Goal: Information Seeking & Learning: Learn about a topic

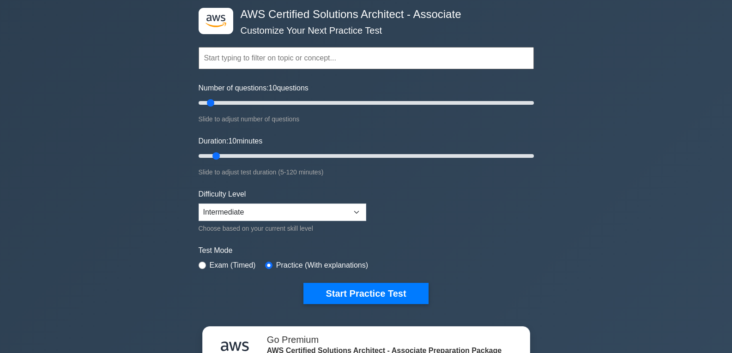
scroll to position [46, 0]
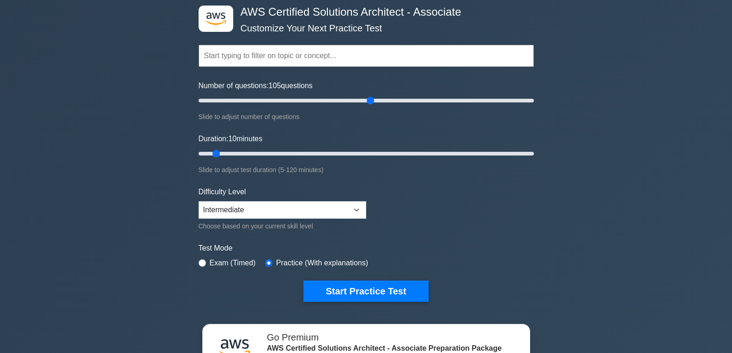
drag, startPoint x: 207, startPoint y: 97, endPoint x: 370, endPoint y: 108, distance: 162.5
type input "105"
click at [370, 106] on input "Number of questions: 105 questions" at bounding box center [366, 100] width 335 height 11
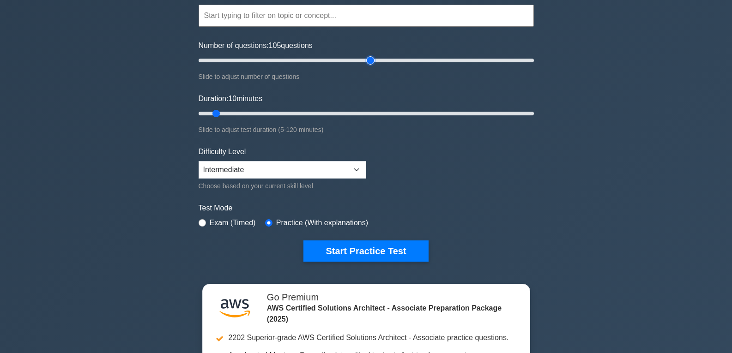
scroll to position [0, 0]
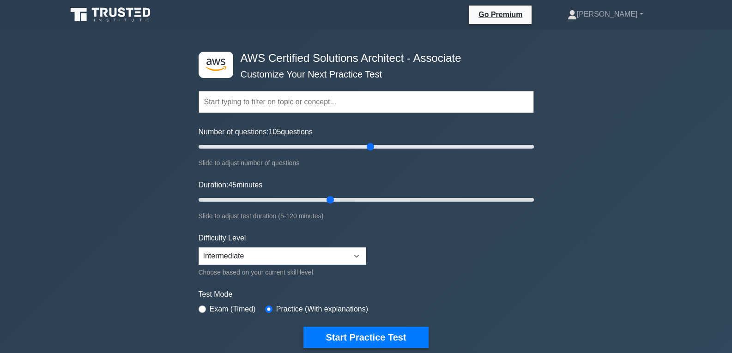
drag, startPoint x: 217, startPoint y: 199, endPoint x: 327, endPoint y: 200, distance: 110.4
type input "50"
click at [327, 200] on input "Duration: 45 minutes" at bounding box center [366, 200] width 335 height 11
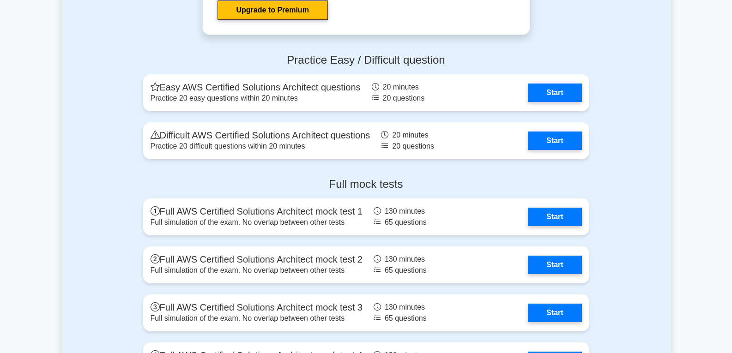
scroll to position [2356, 0]
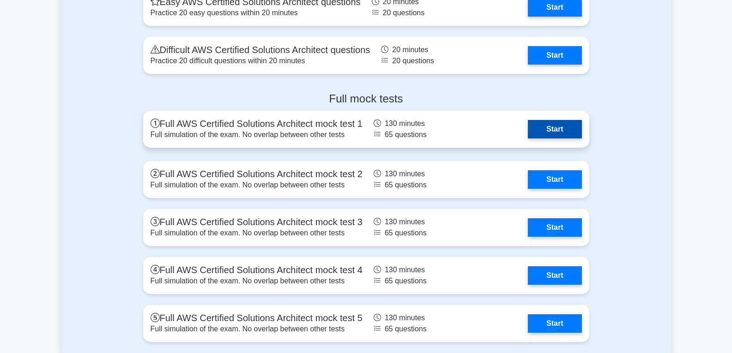
click at [547, 120] on link "Start" at bounding box center [555, 129] width 54 height 18
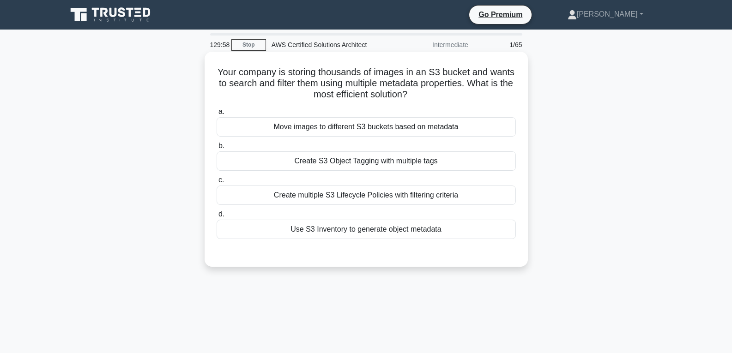
click at [328, 228] on div "Use S3 Inventory to generate object metadata" at bounding box center [366, 229] width 299 height 19
click at [217, 218] on input "d. Use S3 Inventory to generate object metadata" at bounding box center [217, 215] width 0 height 6
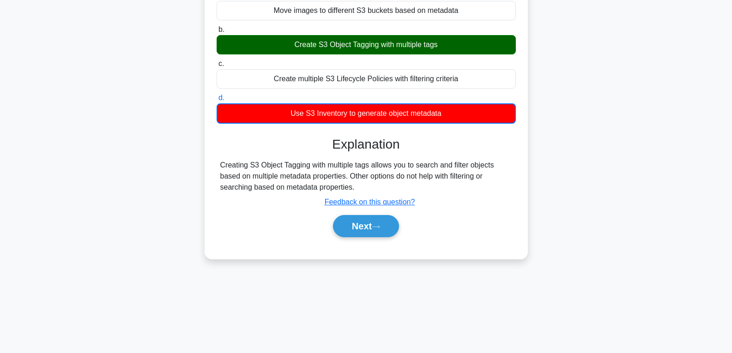
scroll to position [146, 0]
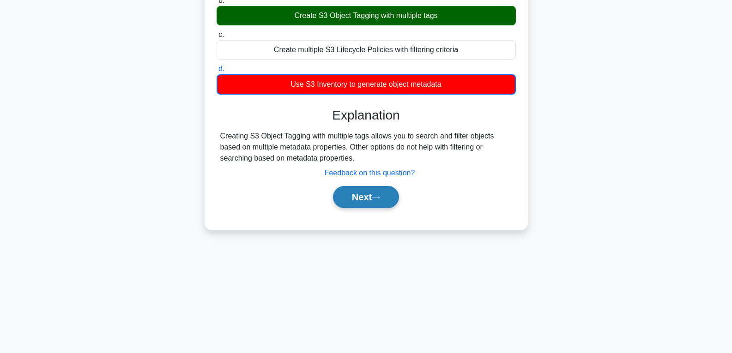
click at [363, 195] on button "Next" at bounding box center [366, 197] width 66 height 22
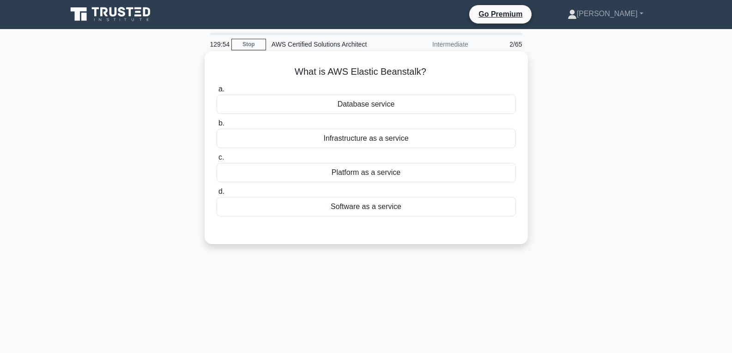
scroll to position [0, 0]
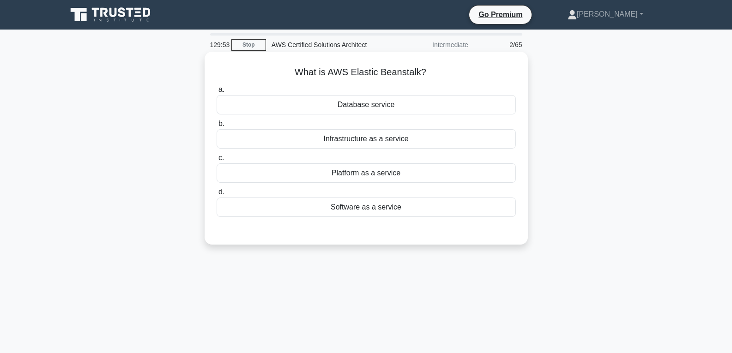
click at [368, 106] on div "Database service" at bounding box center [366, 104] width 299 height 19
click at [217, 93] on input "a. Database service" at bounding box center [217, 90] width 0 height 6
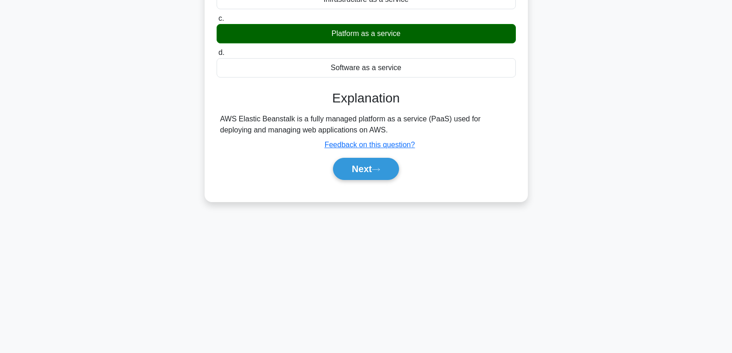
scroll to position [146, 0]
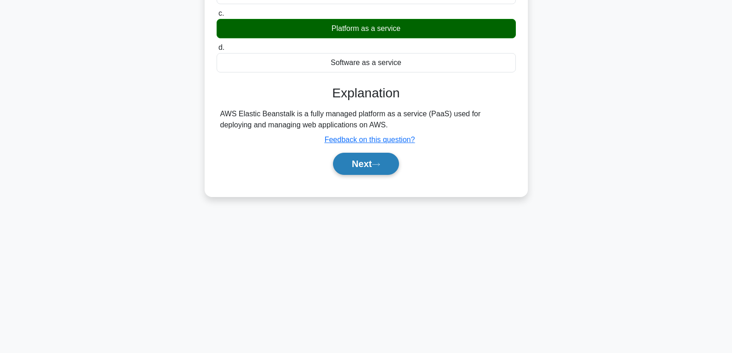
click at [371, 163] on button "Next" at bounding box center [366, 164] width 66 height 22
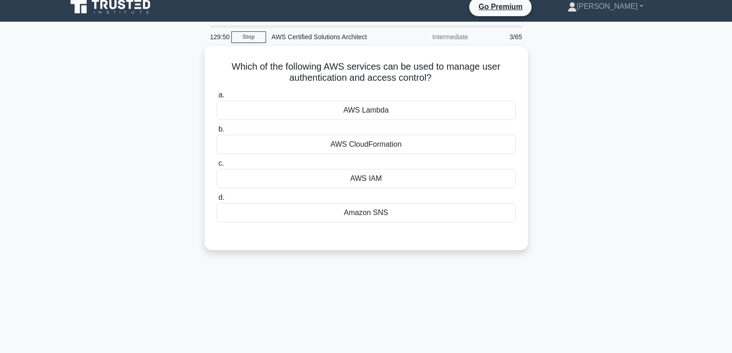
scroll to position [7, 0]
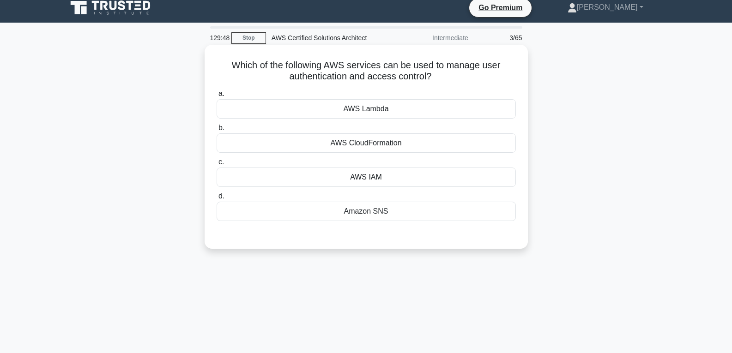
click at [369, 106] on div "AWS Lambda" at bounding box center [366, 108] width 299 height 19
click at [217, 97] on input "a. AWS Lambda" at bounding box center [217, 94] width 0 height 6
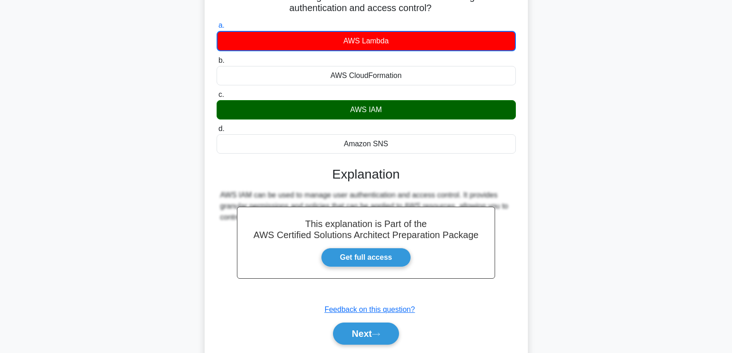
scroll to position [146, 0]
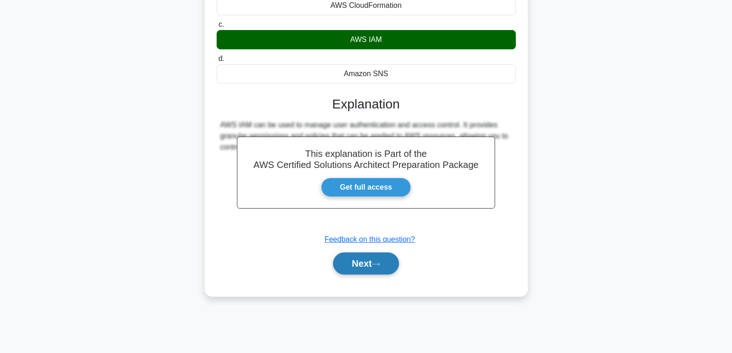
click at [376, 257] on button "Next" at bounding box center [366, 264] width 66 height 22
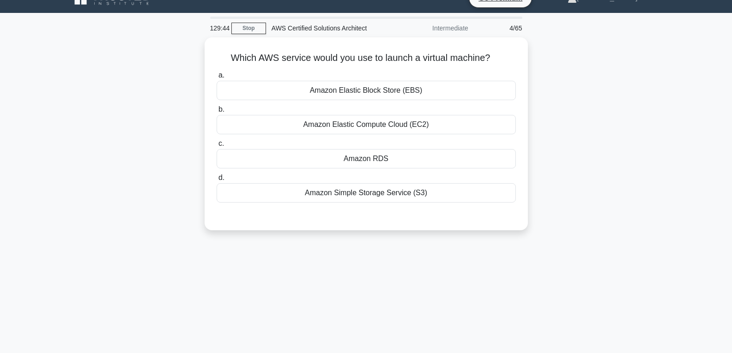
scroll to position [0, 0]
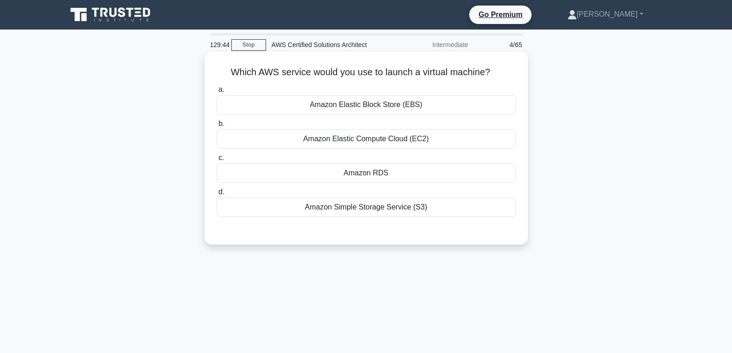
click at [355, 171] on div "Amazon RDS" at bounding box center [366, 173] width 299 height 19
click at [217, 161] on input "c. Amazon RDS" at bounding box center [217, 158] width 0 height 6
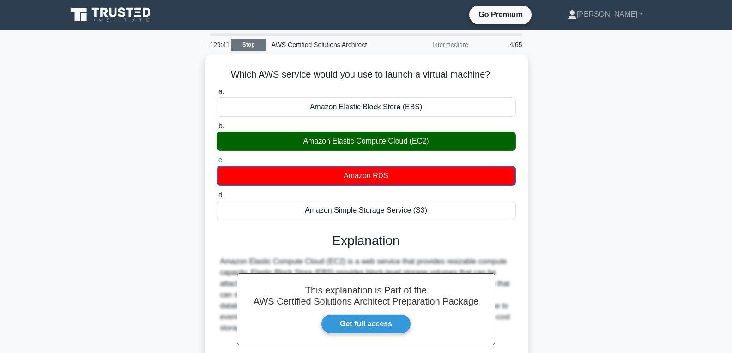
click at [254, 44] on link "Stop" at bounding box center [248, 45] width 35 height 12
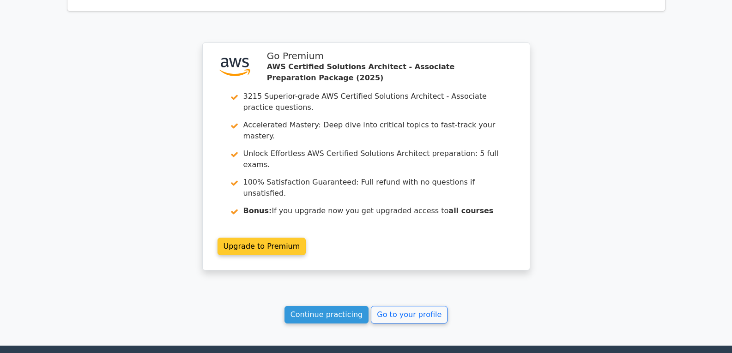
scroll to position [1149, 0]
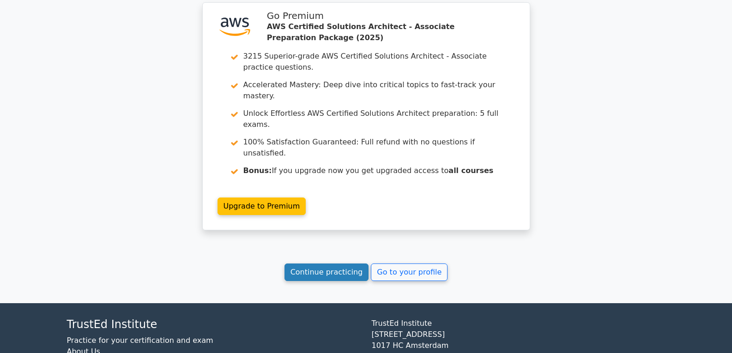
click at [327, 264] on link "Continue practicing" at bounding box center [327, 273] width 85 height 18
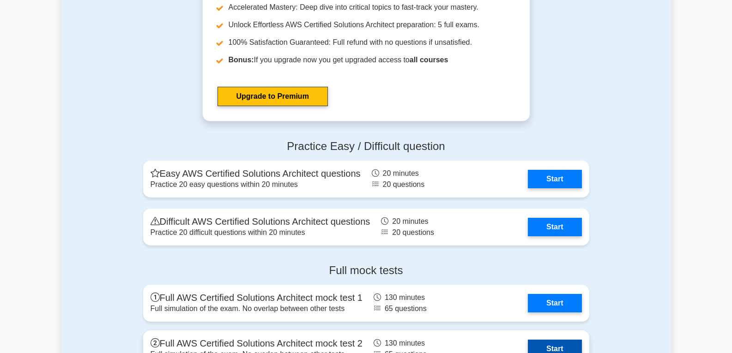
scroll to position [2264, 0]
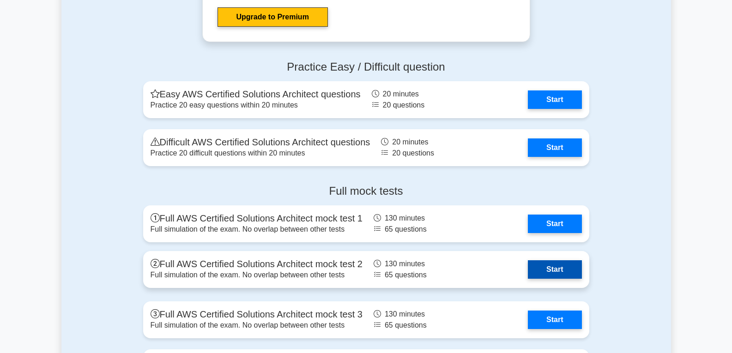
click at [548, 264] on link "Start" at bounding box center [555, 270] width 54 height 18
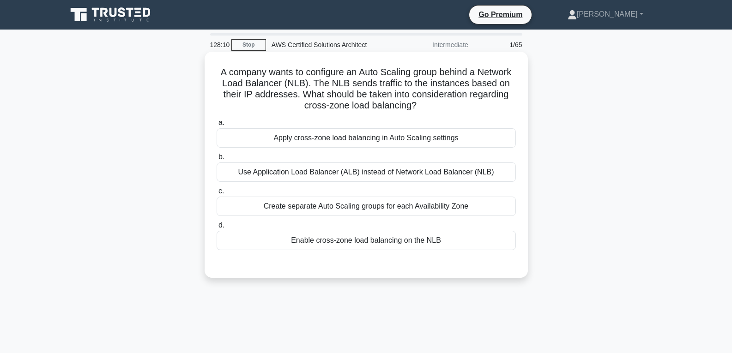
click at [303, 236] on div "Enable cross-zone load balancing on the NLB" at bounding box center [366, 240] width 299 height 19
click at [217, 229] on input "d. Enable cross-zone load balancing on the NLB" at bounding box center [217, 226] width 0 height 6
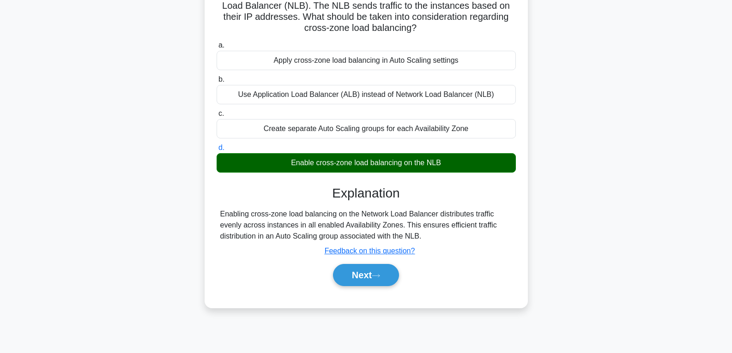
scroll to position [146, 0]
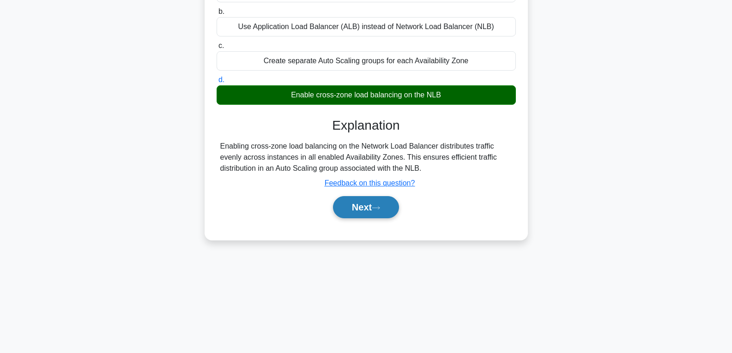
click at [365, 218] on button "Next" at bounding box center [366, 207] width 66 height 22
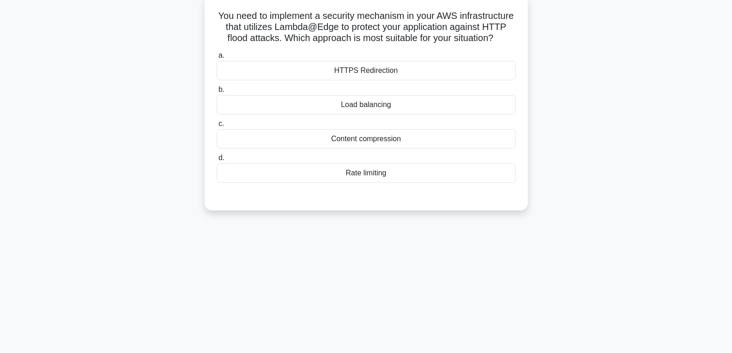
scroll to position [0, 0]
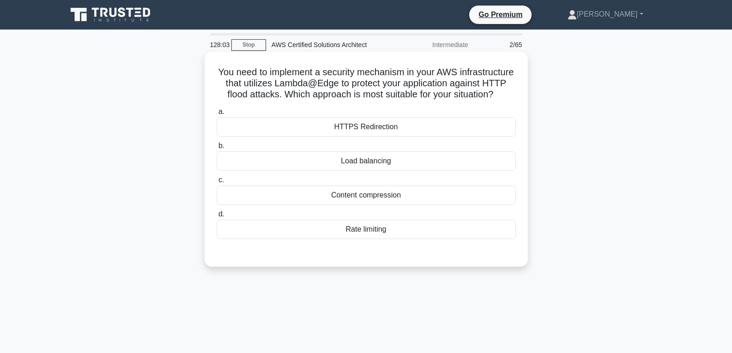
click at [359, 134] on div "HTTPS Redirection" at bounding box center [366, 126] width 299 height 19
click at [217, 115] on input "a. HTTPS Redirection" at bounding box center [217, 112] width 0 height 6
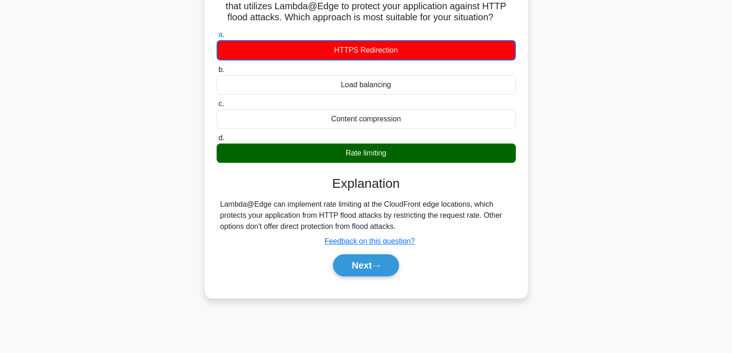
scroll to position [146, 0]
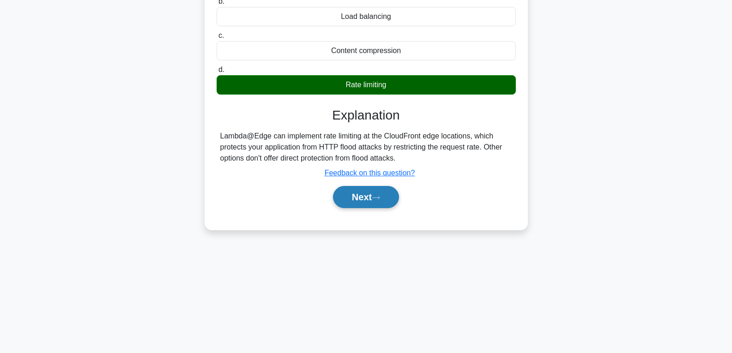
click at [373, 200] on button "Next" at bounding box center [366, 197] width 66 height 22
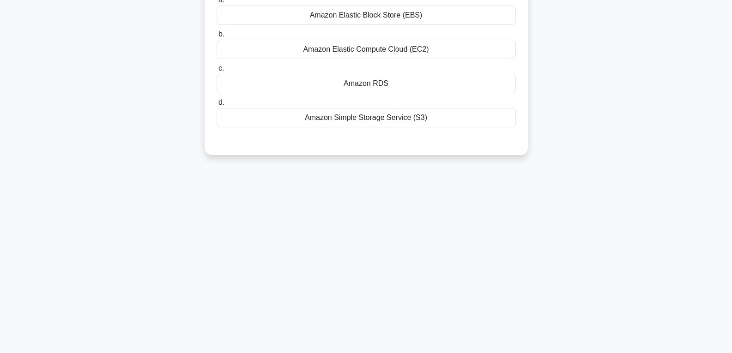
scroll to position [7, 0]
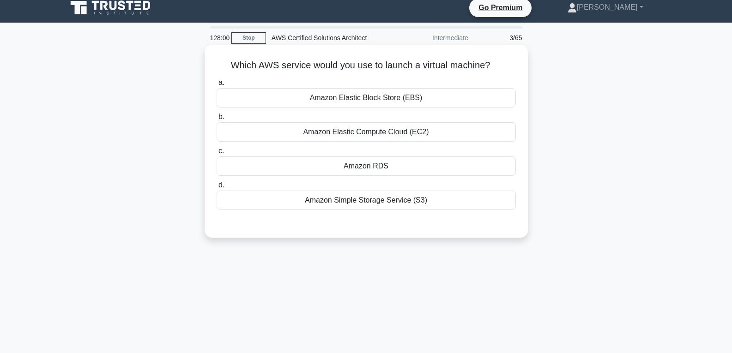
click at [371, 172] on div "Amazon RDS" at bounding box center [366, 166] width 299 height 19
click at [217, 154] on input "c. Amazon RDS" at bounding box center [217, 151] width 0 height 6
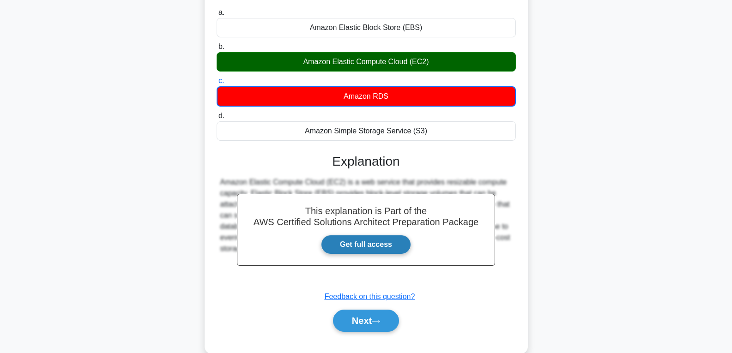
scroll to position [146, 0]
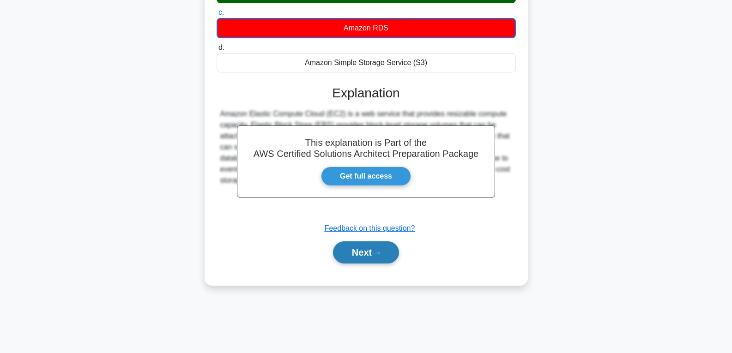
click at [385, 254] on button "Next" at bounding box center [366, 253] width 66 height 22
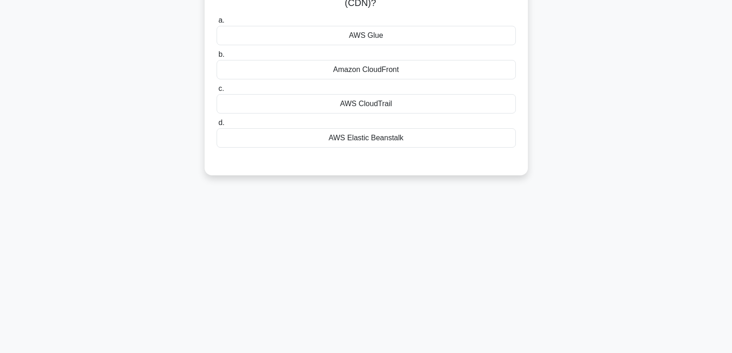
scroll to position [0, 0]
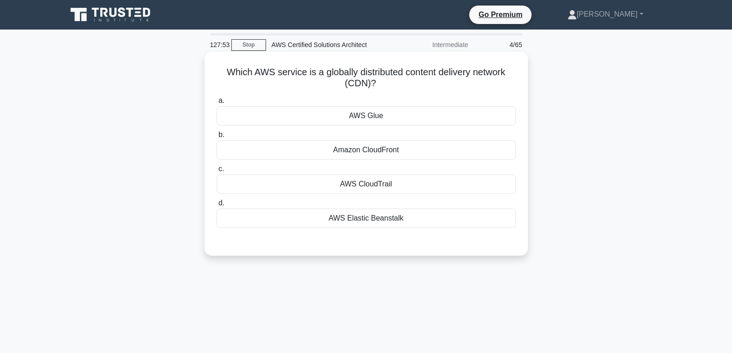
click at [366, 217] on div "AWS Elastic Beanstalk" at bounding box center [366, 218] width 299 height 19
click at [217, 207] on input "d. AWS Elastic Beanstalk" at bounding box center [217, 204] width 0 height 6
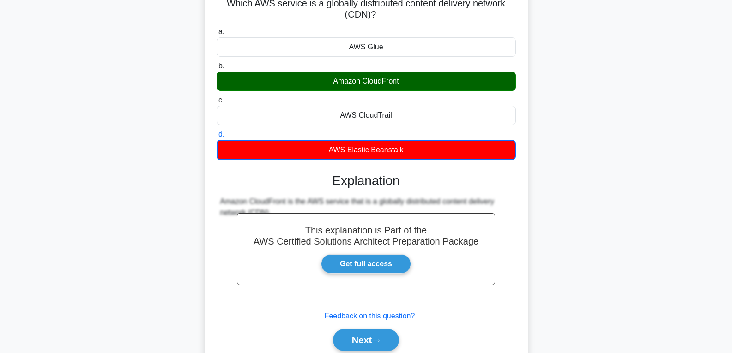
scroll to position [146, 0]
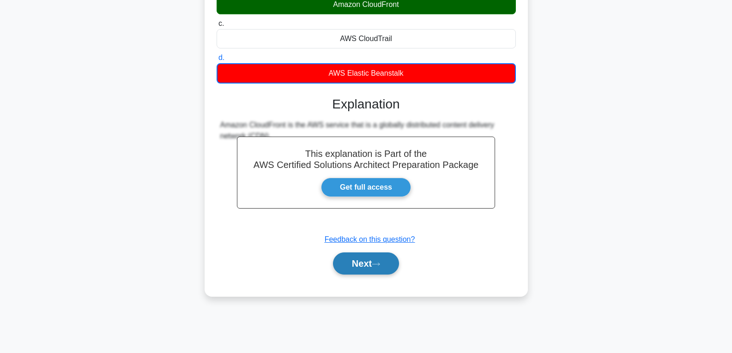
click at [368, 269] on button "Next" at bounding box center [366, 264] width 66 height 22
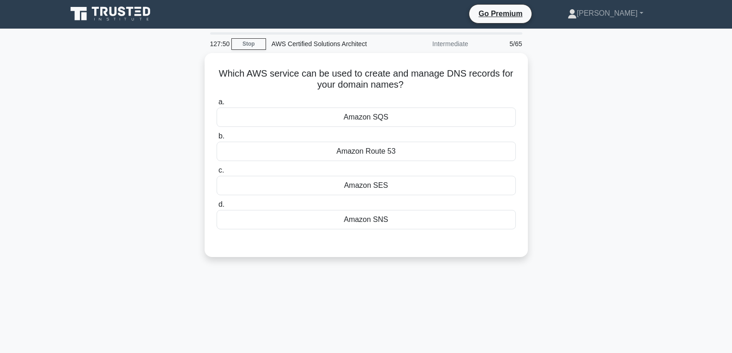
scroll to position [0, 0]
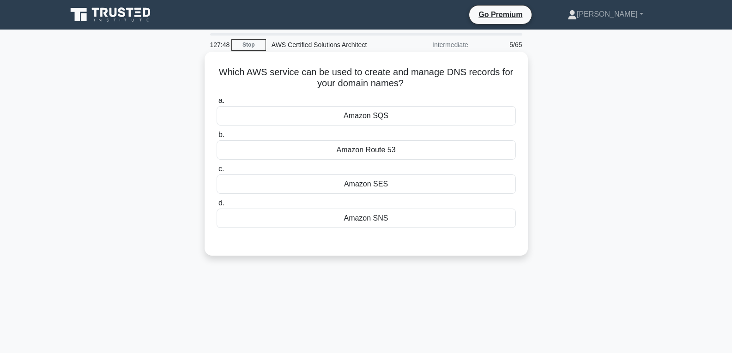
click at [376, 151] on div "Amazon Route 53" at bounding box center [366, 149] width 299 height 19
click at [217, 138] on input "b. Amazon Route 53" at bounding box center [217, 135] width 0 height 6
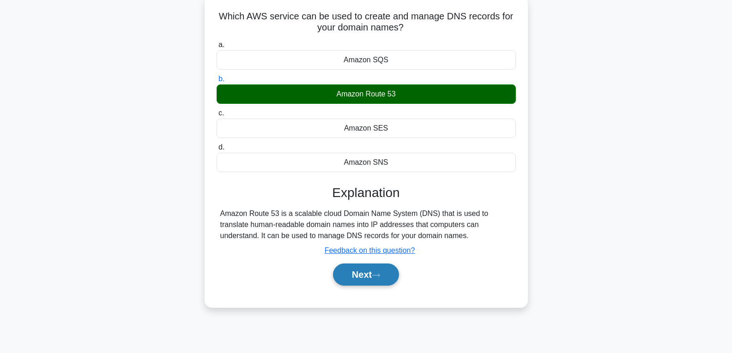
scroll to position [146, 0]
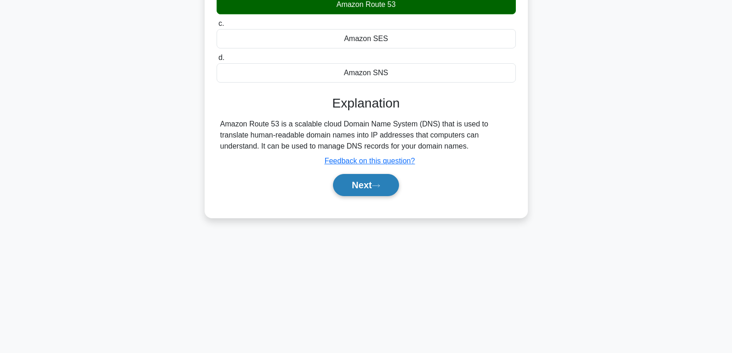
click at [369, 188] on button "Next" at bounding box center [366, 185] width 66 height 22
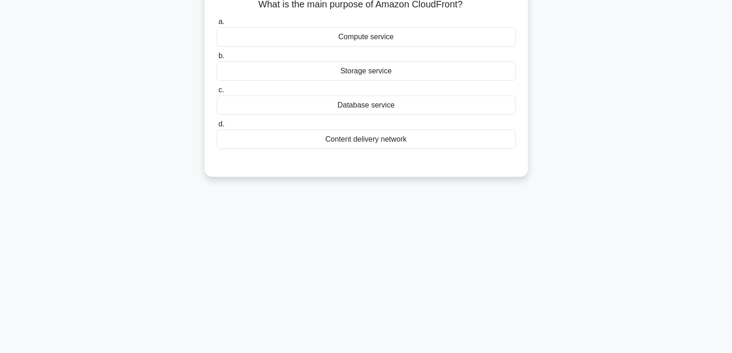
scroll to position [0, 0]
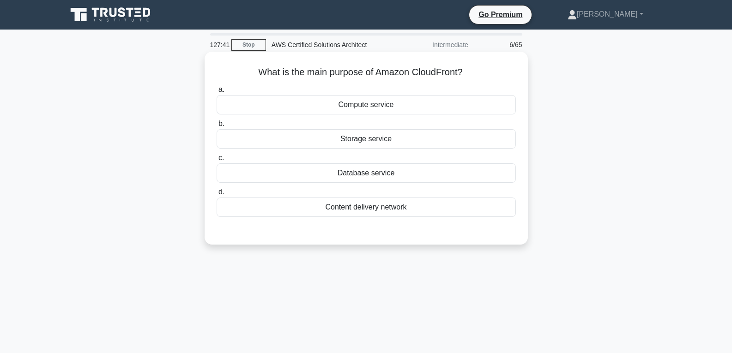
click at [374, 106] on div "Compute service" at bounding box center [366, 104] width 299 height 19
click at [217, 93] on input "a. Compute service" at bounding box center [217, 90] width 0 height 6
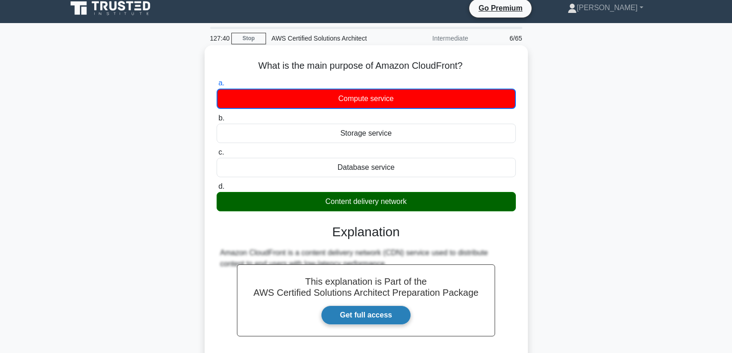
scroll to position [146, 0]
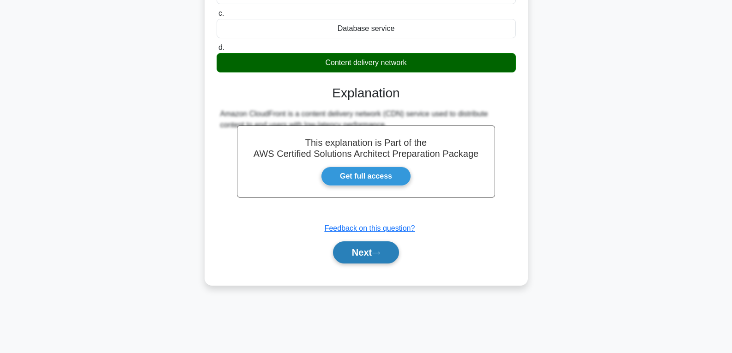
click at [362, 253] on button "Next" at bounding box center [366, 253] width 66 height 22
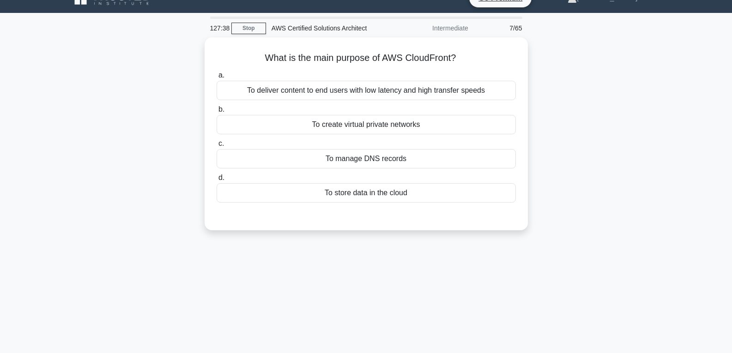
scroll to position [0, 0]
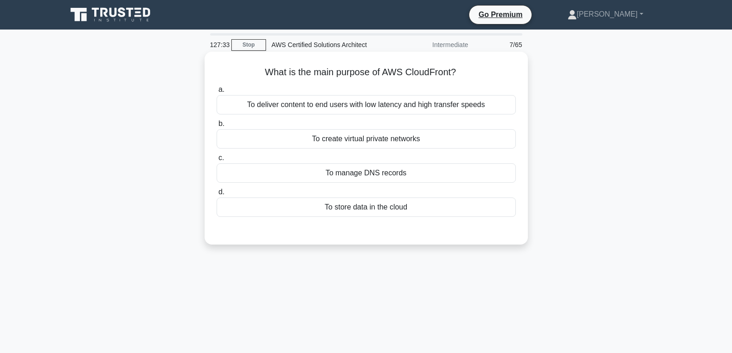
click at [373, 135] on div "To create virtual private networks" at bounding box center [366, 138] width 299 height 19
click at [217, 127] on input "b. To create virtual private networks" at bounding box center [217, 124] width 0 height 6
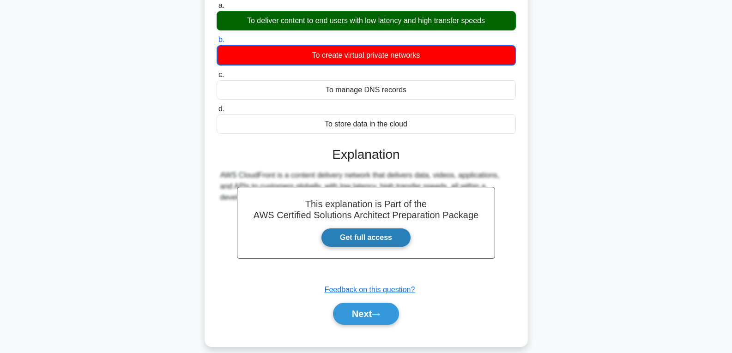
scroll to position [146, 0]
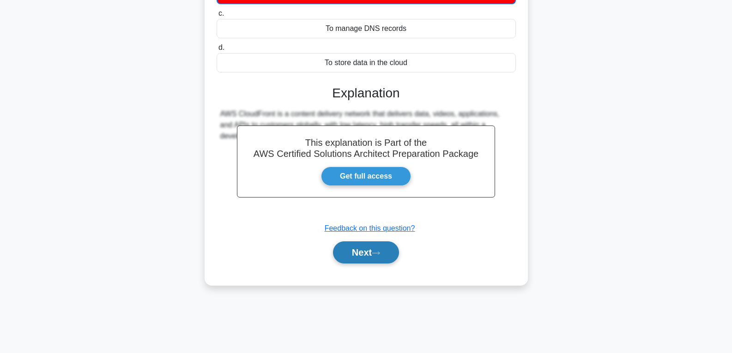
click at [377, 247] on button "Next" at bounding box center [366, 253] width 66 height 22
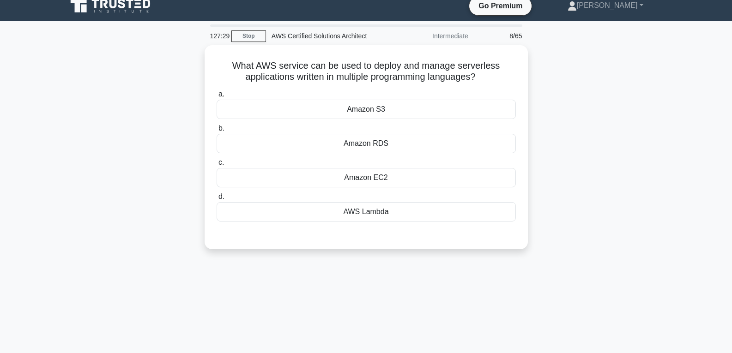
scroll to position [7, 0]
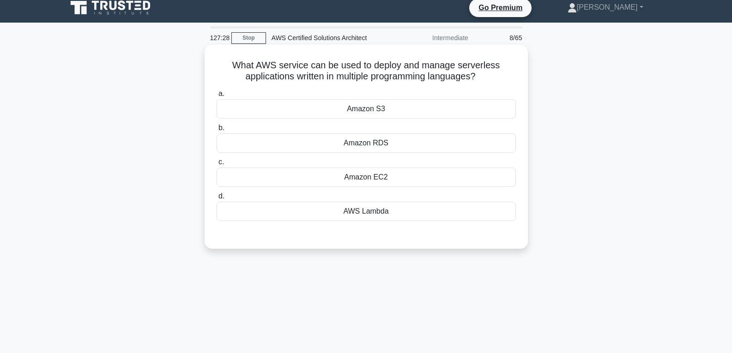
click at [377, 208] on div "AWS Lambda" at bounding box center [366, 211] width 299 height 19
click at [217, 200] on input "d. AWS Lambda" at bounding box center [217, 197] width 0 height 6
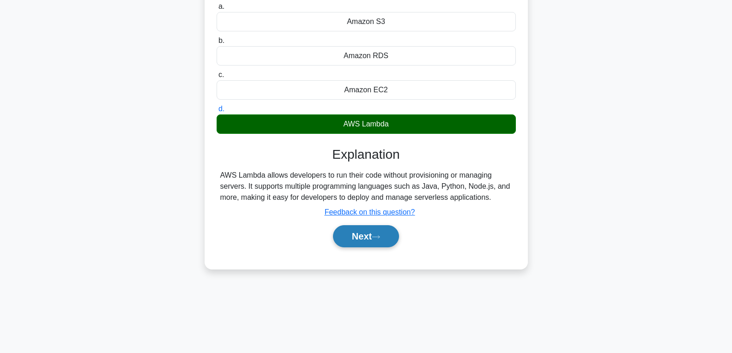
scroll to position [146, 0]
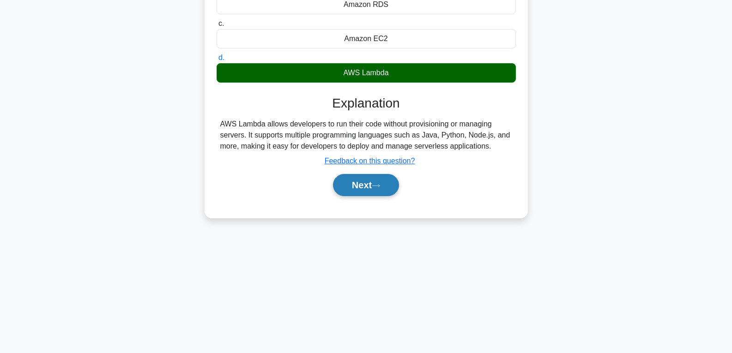
click at [367, 189] on button "Next" at bounding box center [366, 185] width 66 height 22
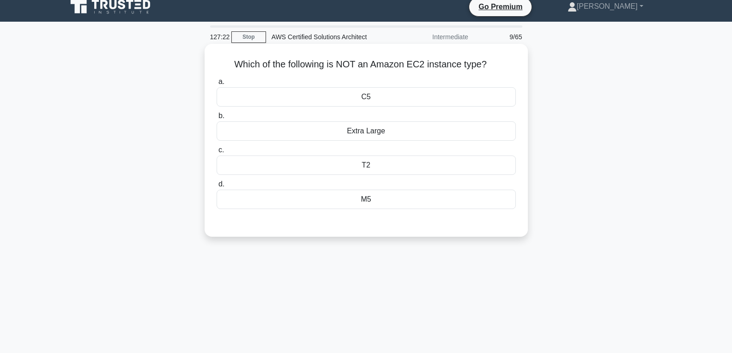
scroll to position [7, 0]
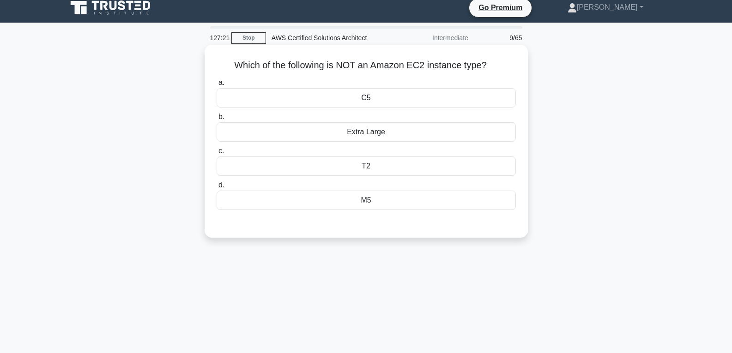
click at [374, 199] on div "M5" at bounding box center [366, 200] width 299 height 19
click at [217, 189] on input "d. M5" at bounding box center [217, 185] width 0 height 6
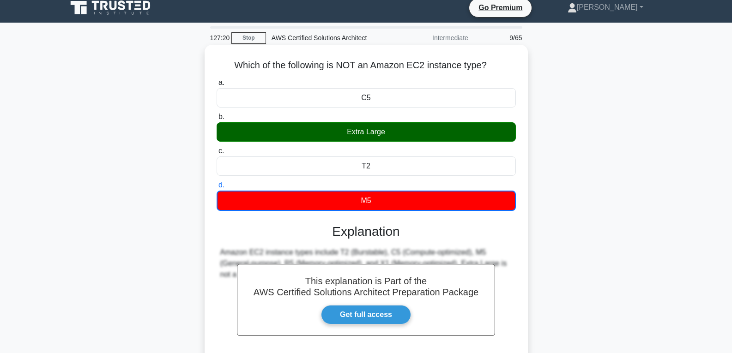
scroll to position [146, 0]
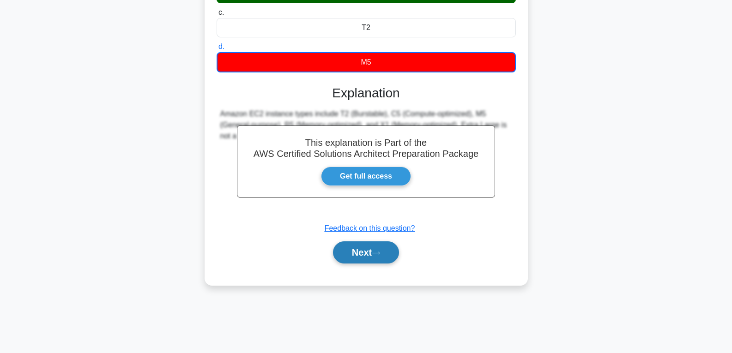
click at [369, 247] on button "Next" at bounding box center [366, 253] width 66 height 22
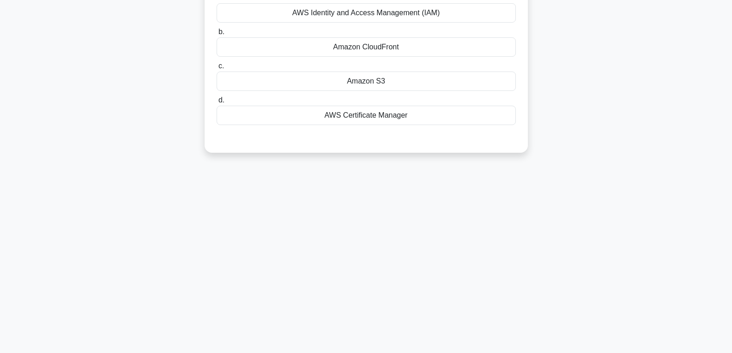
scroll to position [0, 0]
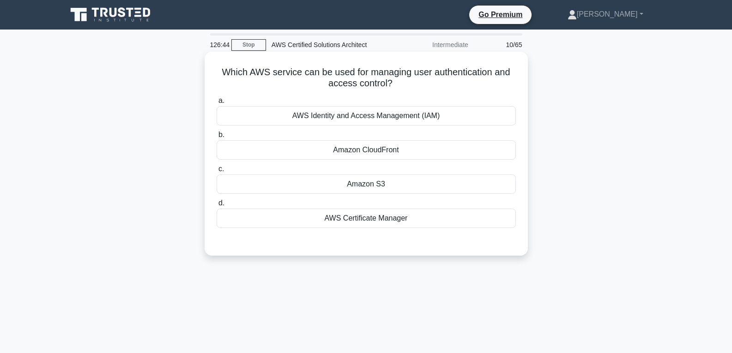
click at [358, 114] on div "AWS Identity and Access Management (IAM)" at bounding box center [366, 115] width 299 height 19
click at [217, 104] on input "a. AWS Identity and Access Management (IAM)" at bounding box center [217, 101] width 0 height 6
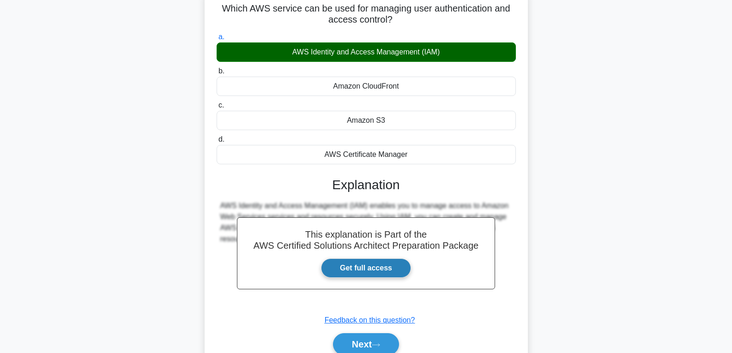
scroll to position [146, 0]
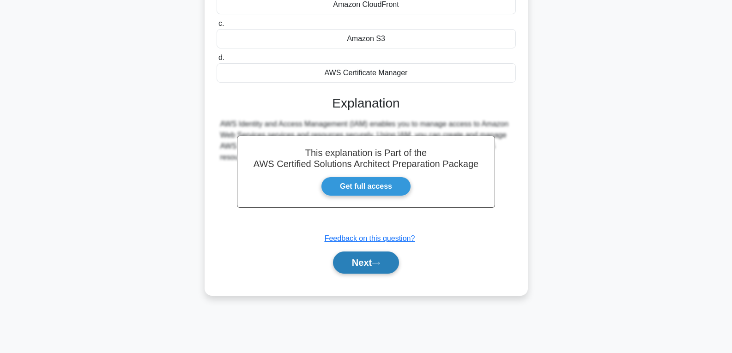
click at [366, 264] on button "Next" at bounding box center [366, 263] width 66 height 22
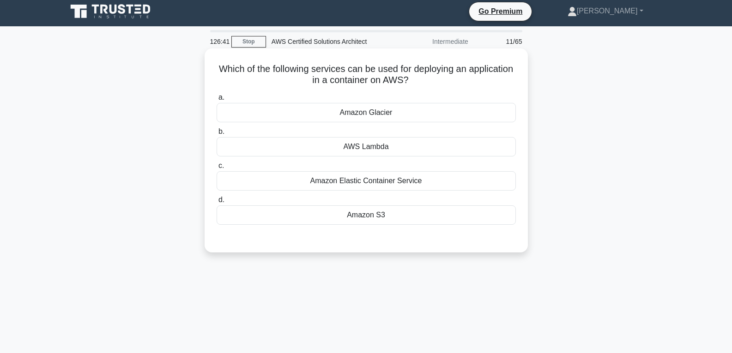
scroll to position [0, 0]
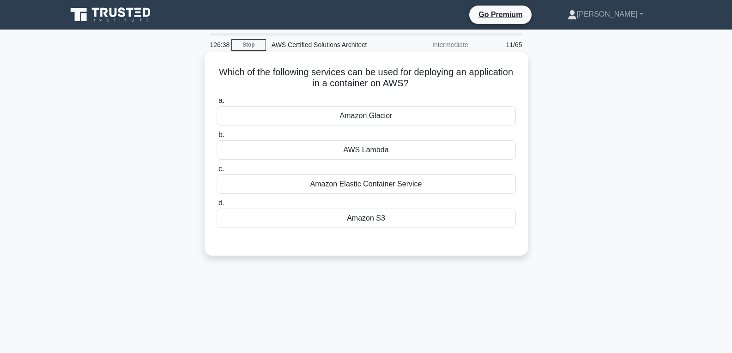
click at [367, 213] on div "Amazon S3" at bounding box center [366, 218] width 299 height 19
click at [217, 207] on input "d. Amazon S3" at bounding box center [217, 204] width 0 height 6
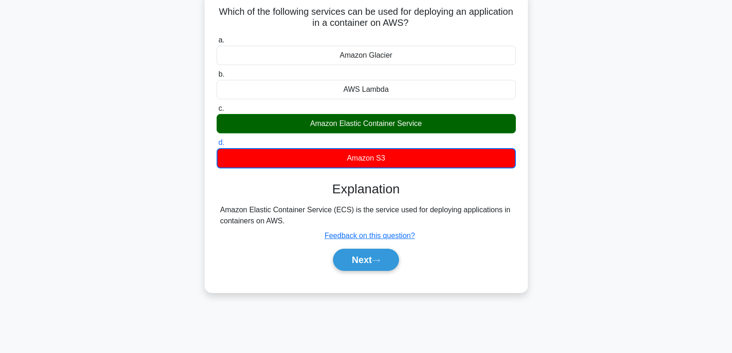
scroll to position [146, 0]
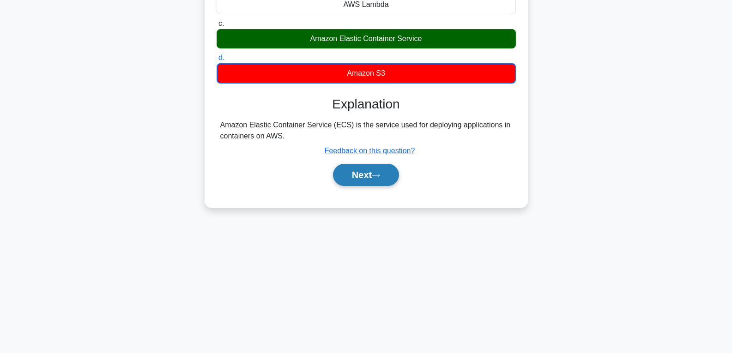
click at [355, 177] on button "Next" at bounding box center [366, 175] width 66 height 22
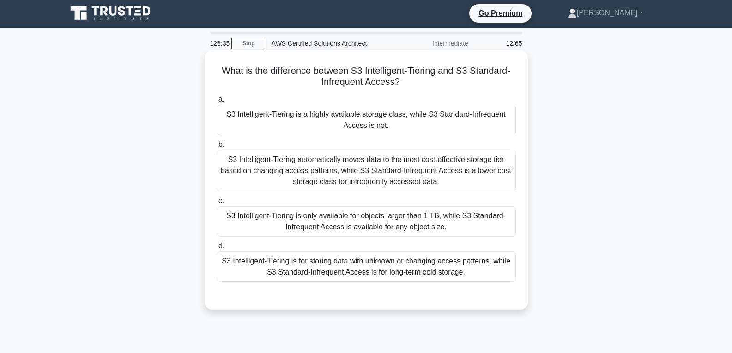
scroll to position [0, 0]
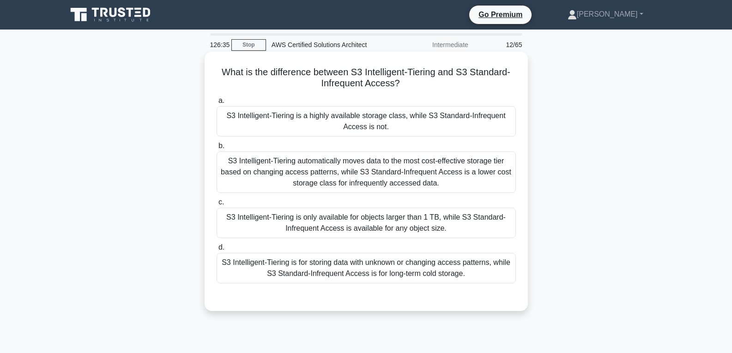
click at [360, 170] on div "S3 Intelligent-Tiering automatically moves data to the most cost-effective stor…" at bounding box center [366, 173] width 299 height 42
click at [217, 149] on input "b. S3 Intelligent-Tiering automatically moves data to the most cost-effective s…" at bounding box center [217, 146] width 0 height 6
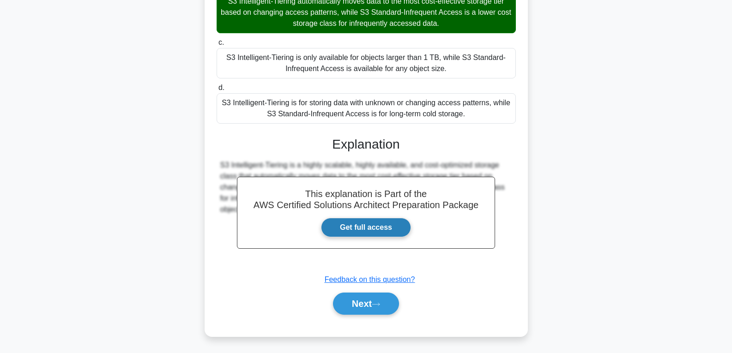
scroll to position [161, 0]
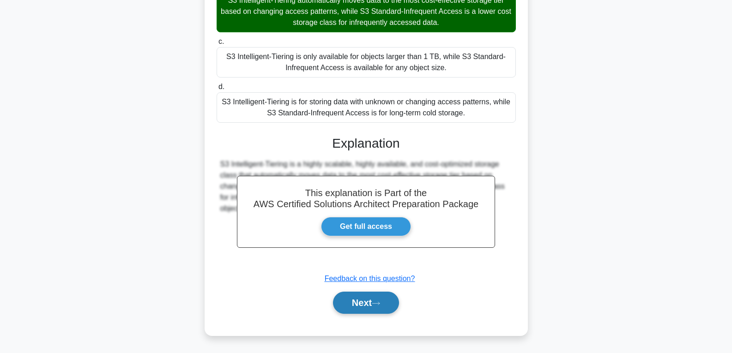
click at [378, 309] on button "Next" at bounding box center [366, 303] width 66 height 22
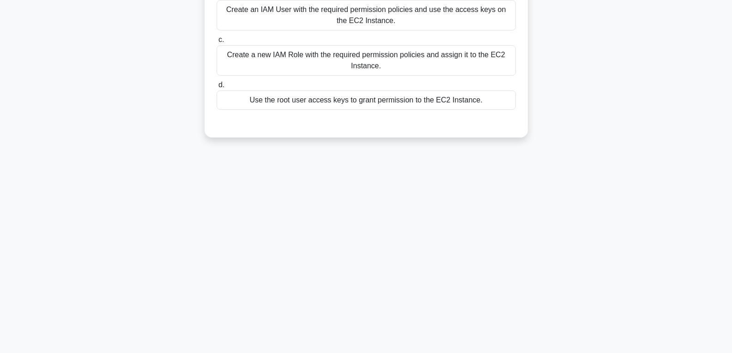
scroll to position [0, 0]
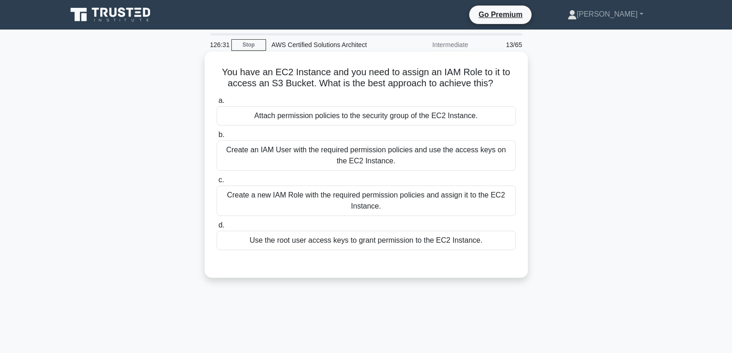
click at [363, 156] on div "Create an IAM User with the required permission policies and use the access key…" at bounding box center [366, 155] width 299 height 30
click at [217, 138] on input "b. Create an IAM User with the required permission policies and use the access …" at bounding box center [217, 135] width 0 height 6
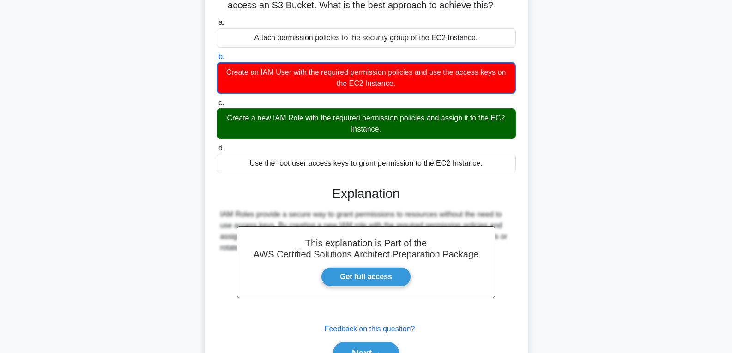
scroll to position [146, 0]
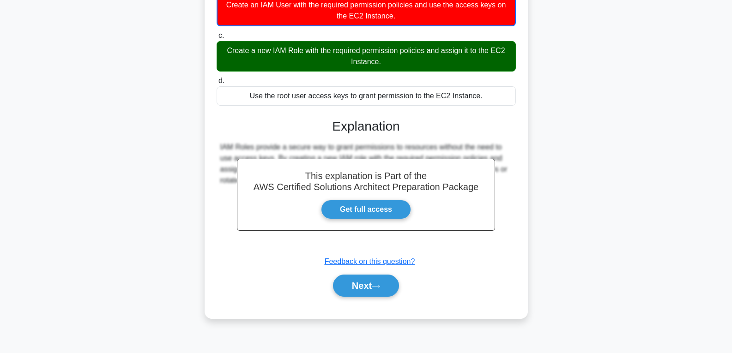
click at [363, 298] on div "Next" at bounding box center [366, 286] width 299 height 30
click at [365, 293] on button "Next" at bounding box center [366, 286] width 66 height 22
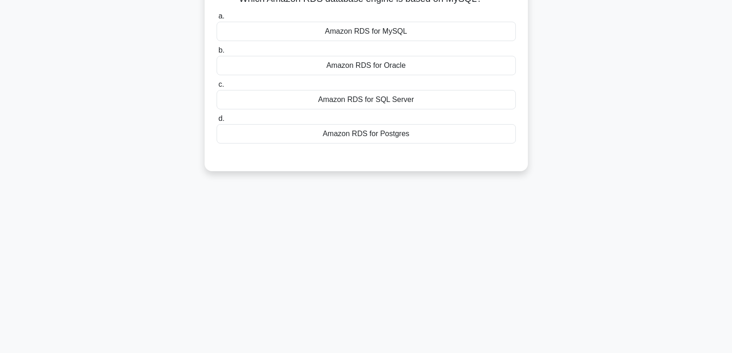
scroll to position [0, 0]
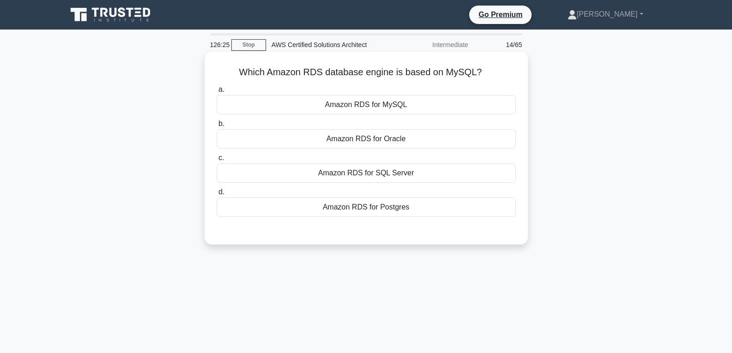
click at [379, 138] on div "Amazon RDS for Oracle" at bounding box center [366, 138] width 299 height 19
click at [217, 127] on input "b. Amazon RDS for Oracle" at bounding box center [217, 124] width 0 height 6
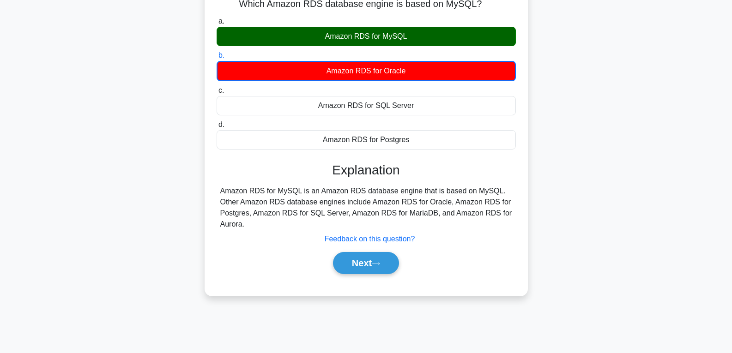
scroll to position [146, 0]
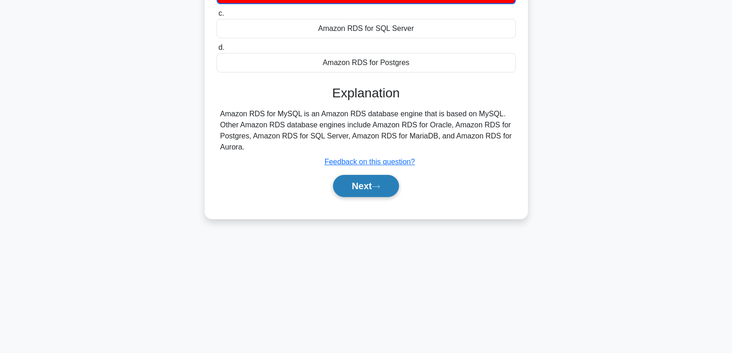
click at [377, 181] on button "Next" at bounding box center [366, 186] width 66 height 22
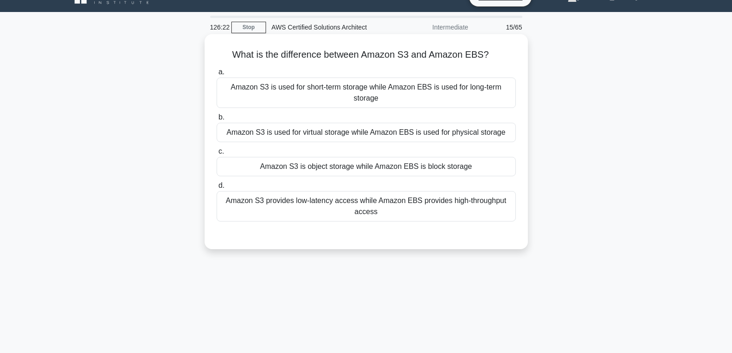
scroll to position [7, 0]
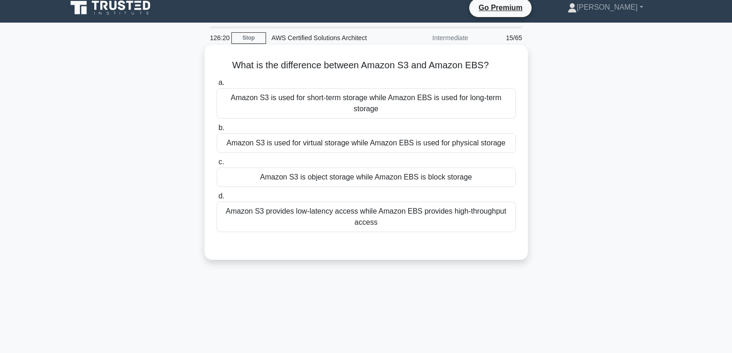
click at [379, 175] on div "Amazon S3 is object storage while Amazon EBS is block storage" at bounding box center [366, 177] width 299 height 19
click at [217, 165] on input "c. Amazon S3 is object storage while Amazon EBS is block storage" at bounding box center [217, 162] width 0 height 6
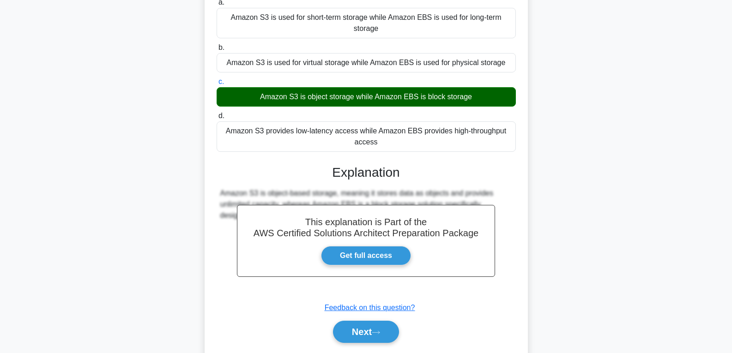
scroll to position [146, 0]
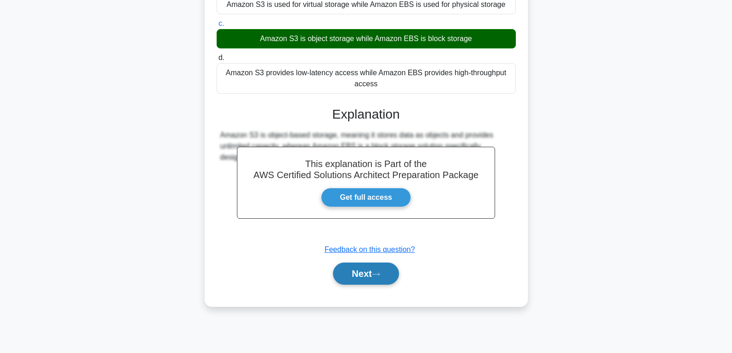
click at [380, 273] on icon at bounding box center [376, 274] width 8 height 5
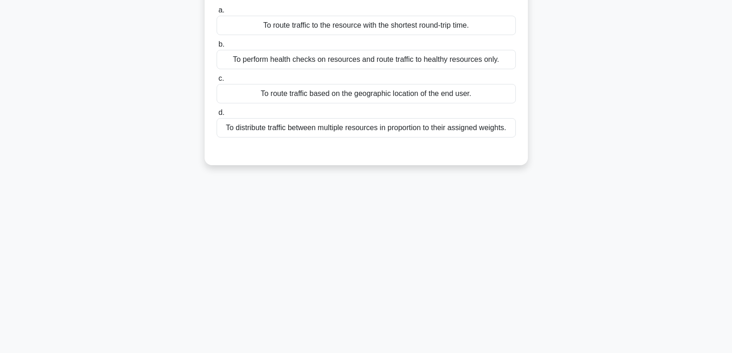
scroll to position [0, 0]
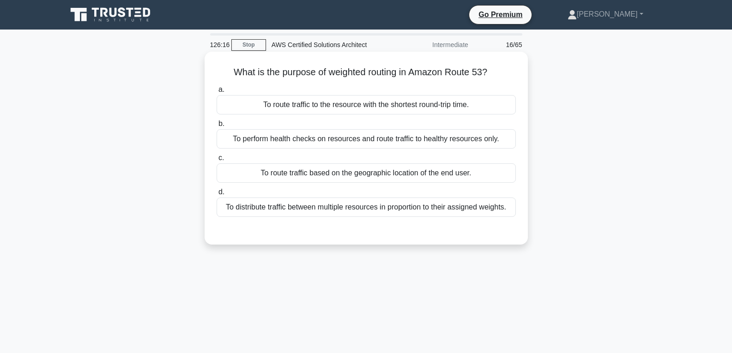
click at [363, 163] on label "c. To route traffic based on the geographic location of the end user." at bounding box center [366, 167] width 299 height 30
click at [217, 161] on input "c. To route traffic based on the geographic location of the end user." at bounding box center [217, 158] width 0 height 6
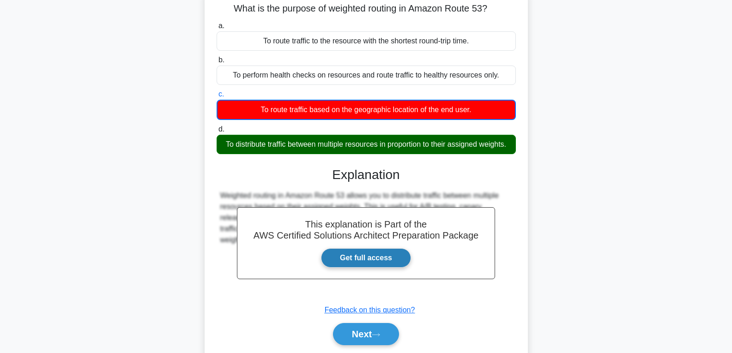
scroll to position [146, 0]
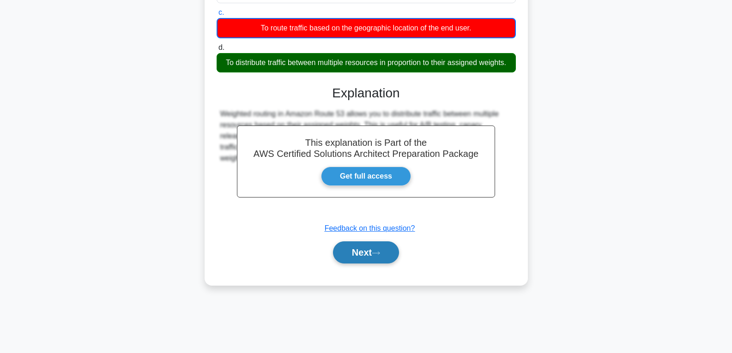
click at [372, 264] on button "Next" at bounding box center [366, 253] width 66 height 22
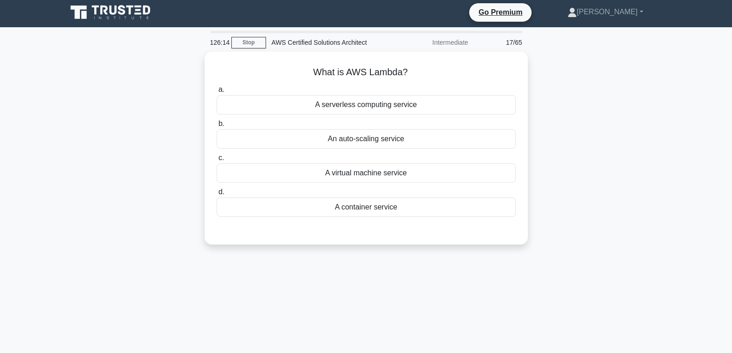
scroll to position [0, 0]
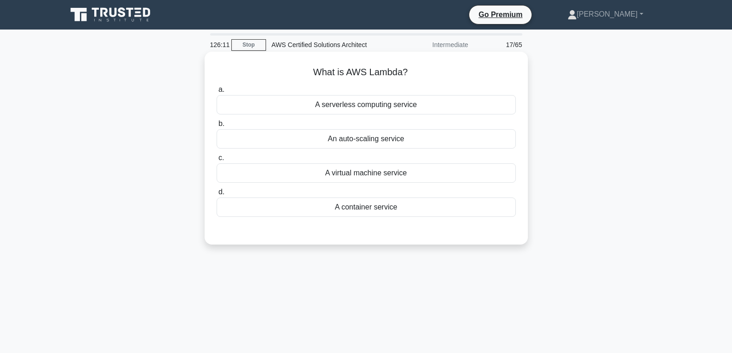
click at [373, 138] on div "An auto-scaling service" at bounding box center [366, 138] width 299 height 19
click at [217, 127] on input "b. An auto-scaling service" at bounding box center [217, 124] width 0 height 6
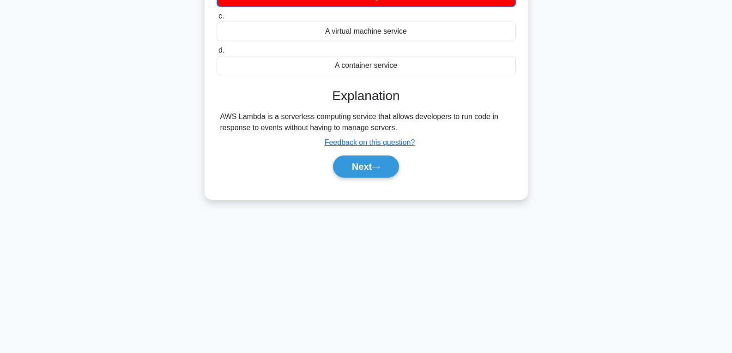
scroll to position [146, 0]
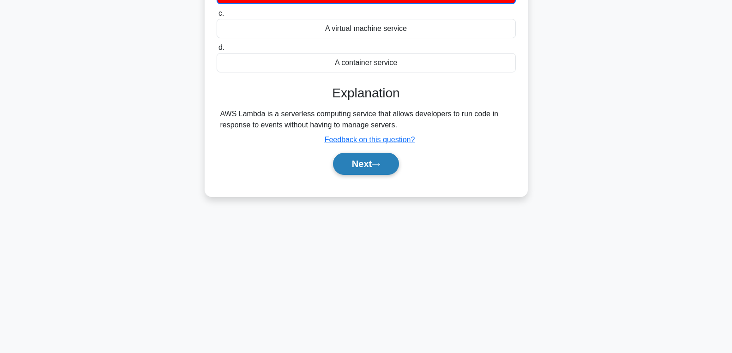
click at [375, 163] on button "Next" at bounding box center [366, 164] width 66 height 22
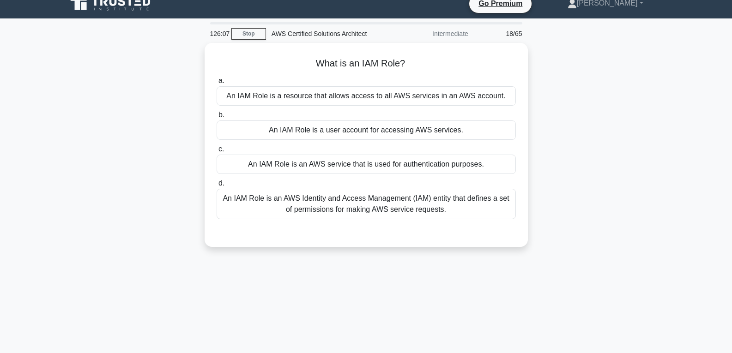
scroll to position [7, 0]
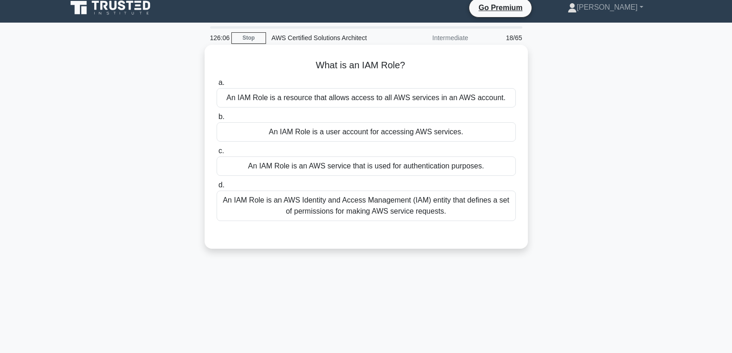
click at [373, 134] on div "An IAM Role is a user account for accessing AWS services." at bounding box center [366, 131] width 299 height 19
click at [217, 120] on input "b. An IAM Role is a user account for accessing AWS services." at bounding box center [217, 117] width 0 height 6
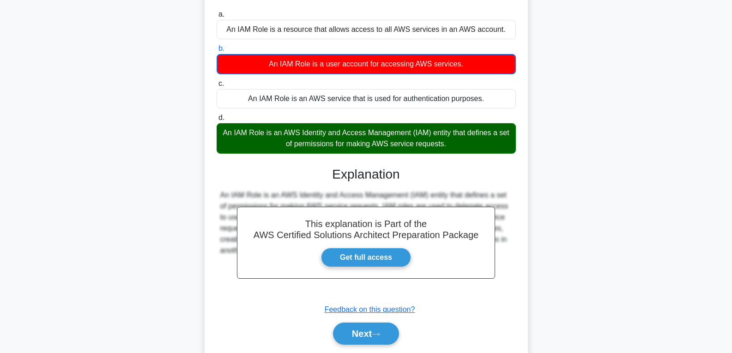
scroll to position [146, 0]
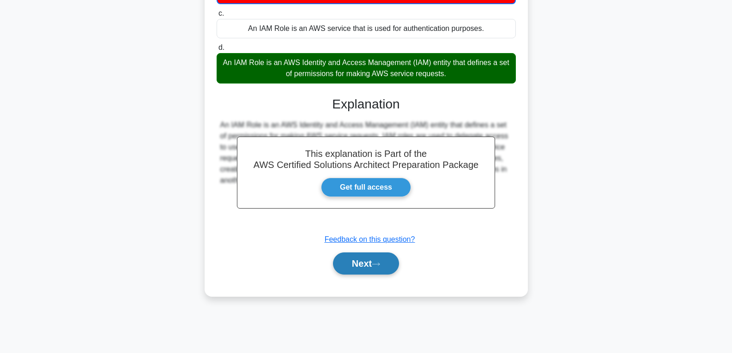
click at [374, 264] on button "Next" at bounding box center [366, 264] width 66 height 22
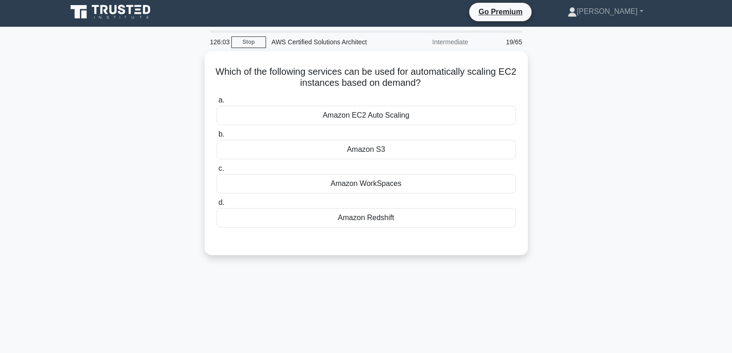
scroll to position [0, 0]
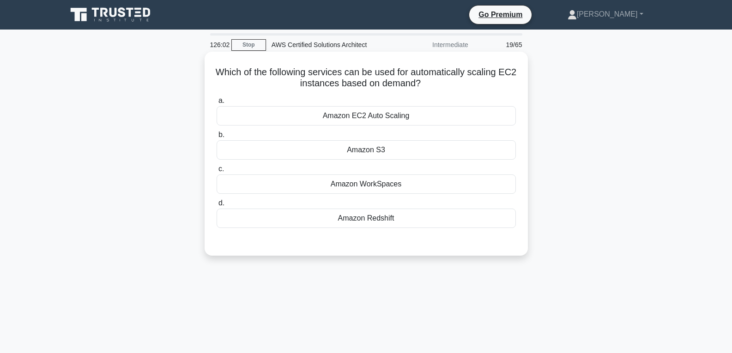
click at [367, 144] on div "Amazon S3" at bounding box center [366, 149] width 299 height 19
click at [217, 138] on input "b. Amazon S3" at bounding box center [217, 135] width 0 height 6
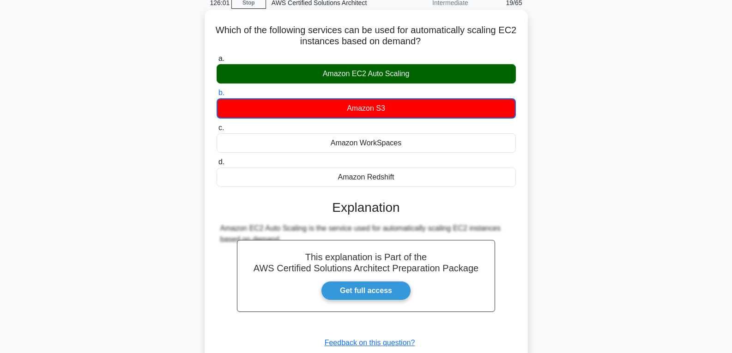
scroll to position [146, 0]
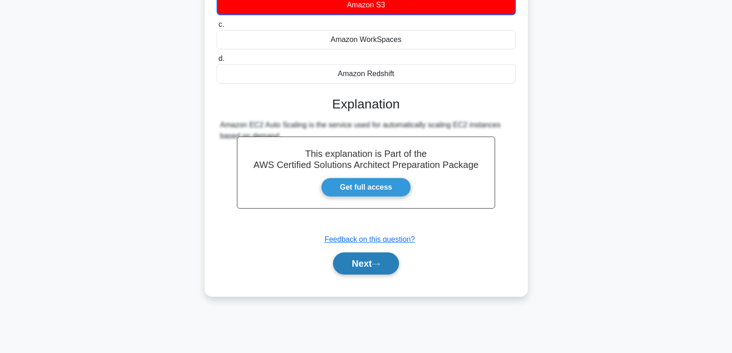
click at [380, 261] on button "Next" at bounding box center [366, 264] width 66 height 22
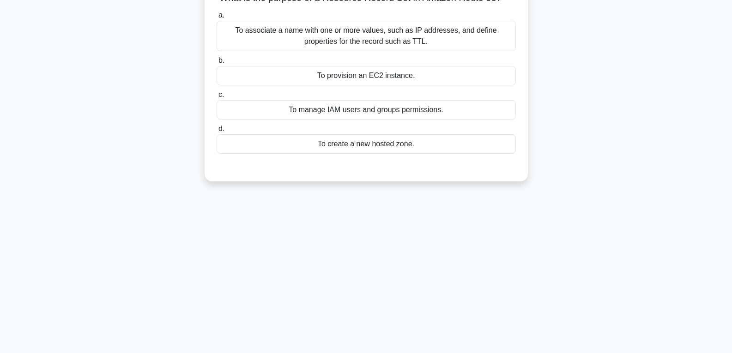
scroll to position [0, 0]
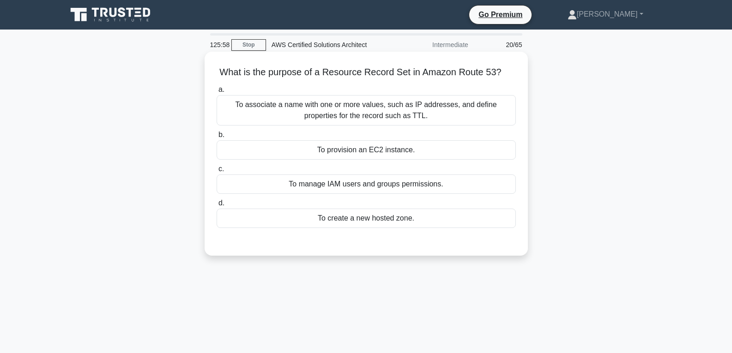
click at [372, 151] on div "To provision an EC2 instance." at bounding box center [366, 149] width 299 height 19
click at [217, 138] on input "b. To provision an EC2 instance." at bounding box center [217, 135] width 0 height 6
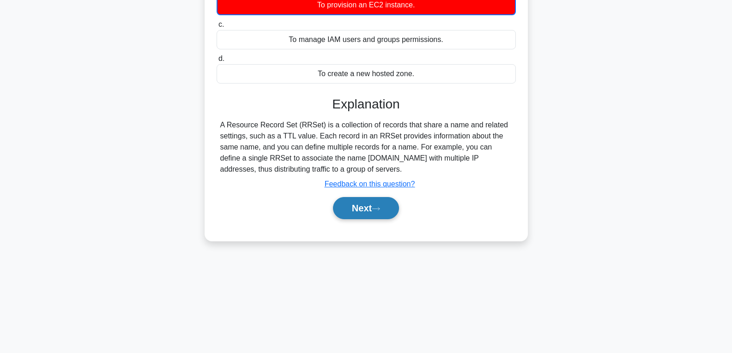
click at [374, 208] on button "Next" at bounding box center [366, 208] width 66 height 22
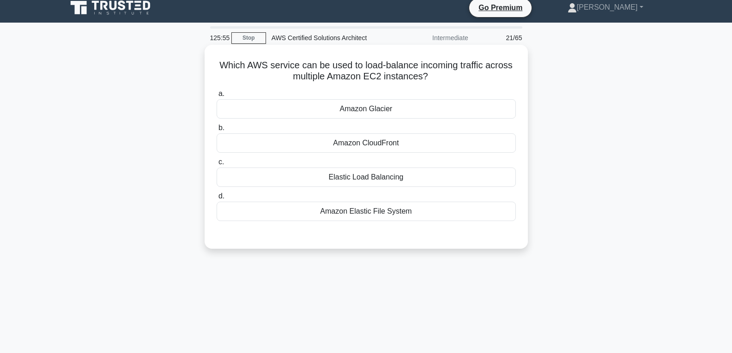
click at [365, 109] on div "Amazon Glacier" at bounding box center [366, 108] width 299 height 19
click at [217, 97] on input "a. Amazon Glacier" at bounding box center [217, 94] width 0 height 6
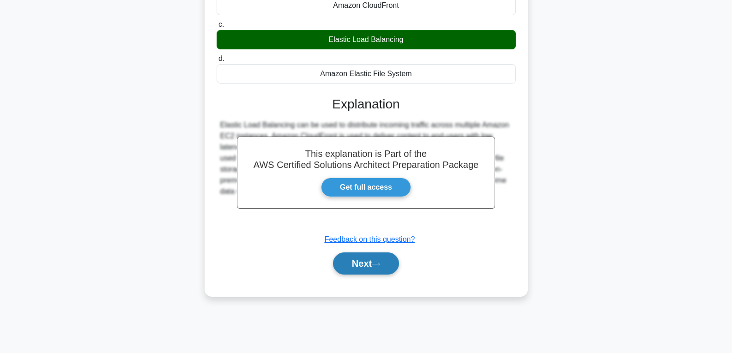
click at [376, 261] on button "Next" at bounding box center [366, 264] width 66 height 22
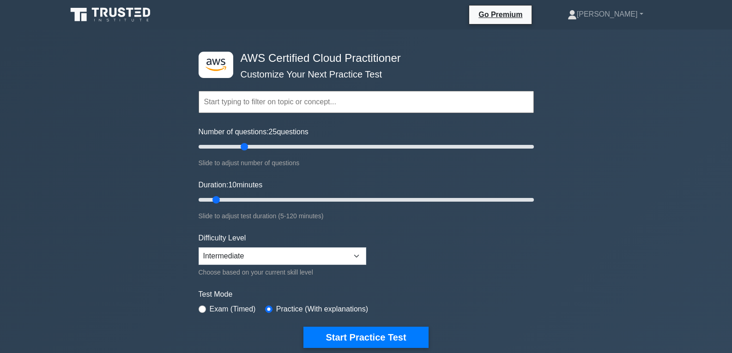
drag, startPoint x: 209, startPoint y: 145, endPoint x: 242, endPoint y: 145, distance: 32.3
type input "30"
click at [242, 145] on input "Number of questions: 25 questions" at bounding box center [366, 146] width 335 height 11
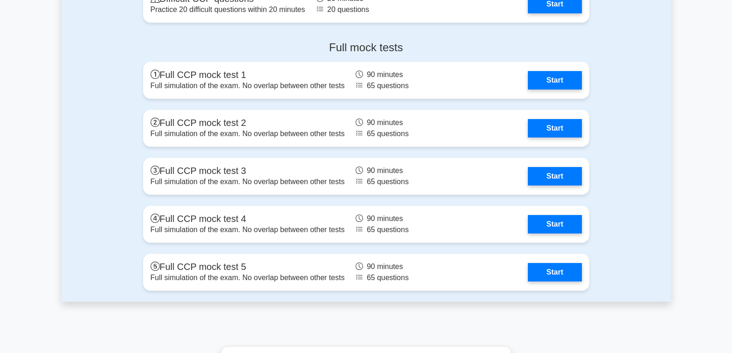
scroll to position [2171, 0]
